Goal: Find contact information: Find contact information

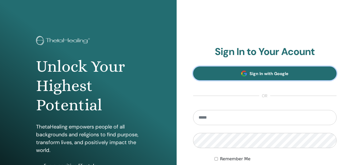
click at [246, 77] on link "Sign In with Google" at bounding box center [265, 74] width 144 height 14
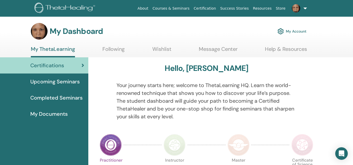
click at [71, 96] on span "Completed Seminars" at bounding box center [56, 98] width 52 height 8
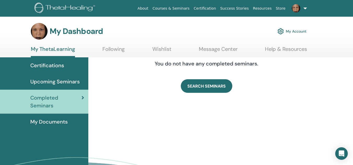
click at [55, 79] on span "Upcoming Seminars" at bounding box center [54, 82] width 49 height 8
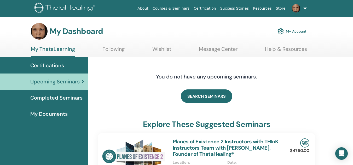
click at [288, 34] on link "My Account" at bounding box center [291, 31] width 29 height 11
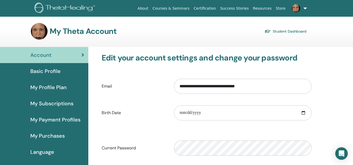
click at [305, 6] on link at bounding box center [298, 8] width 21 height 17
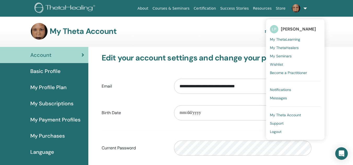
click at [284, 102] on link "Messages" at bounding box center [295, 98] width 51 height 8
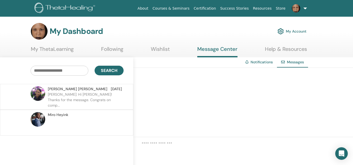
click at [63, 92] on p "[PERSON_NAME]: Hi [PERSON_NAME]! Thanks for the message. Congrats on comp..." at bounding box center [86, 100] width 76 height 16
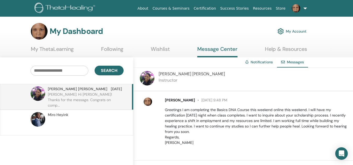
scroll to position [43, 0]
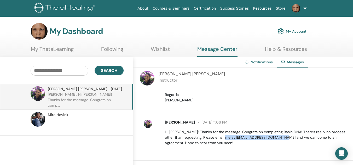
drag, startPoint x: 225, startPoint y: 136, endPoint x: 283, endPoint y: 140, distance: 58.4
click at [283, 140] on p "Hi [PERSON_NAME]! Thanks for the message. Congrats on completing Basic DNA! The…" at bounding box center [256, 138] width 182 height 16
copy p "[EMAIL_ADDRESS][DOMAIN_NAME]"
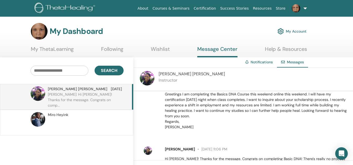
scroll to position [19, 0]
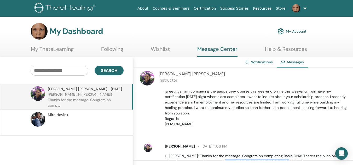
click at [67, 88] on span "[PERSON_NAME]" at bounding box center [78, 88] width 60 height 5
